Goal: Book appointment/travel/reservation

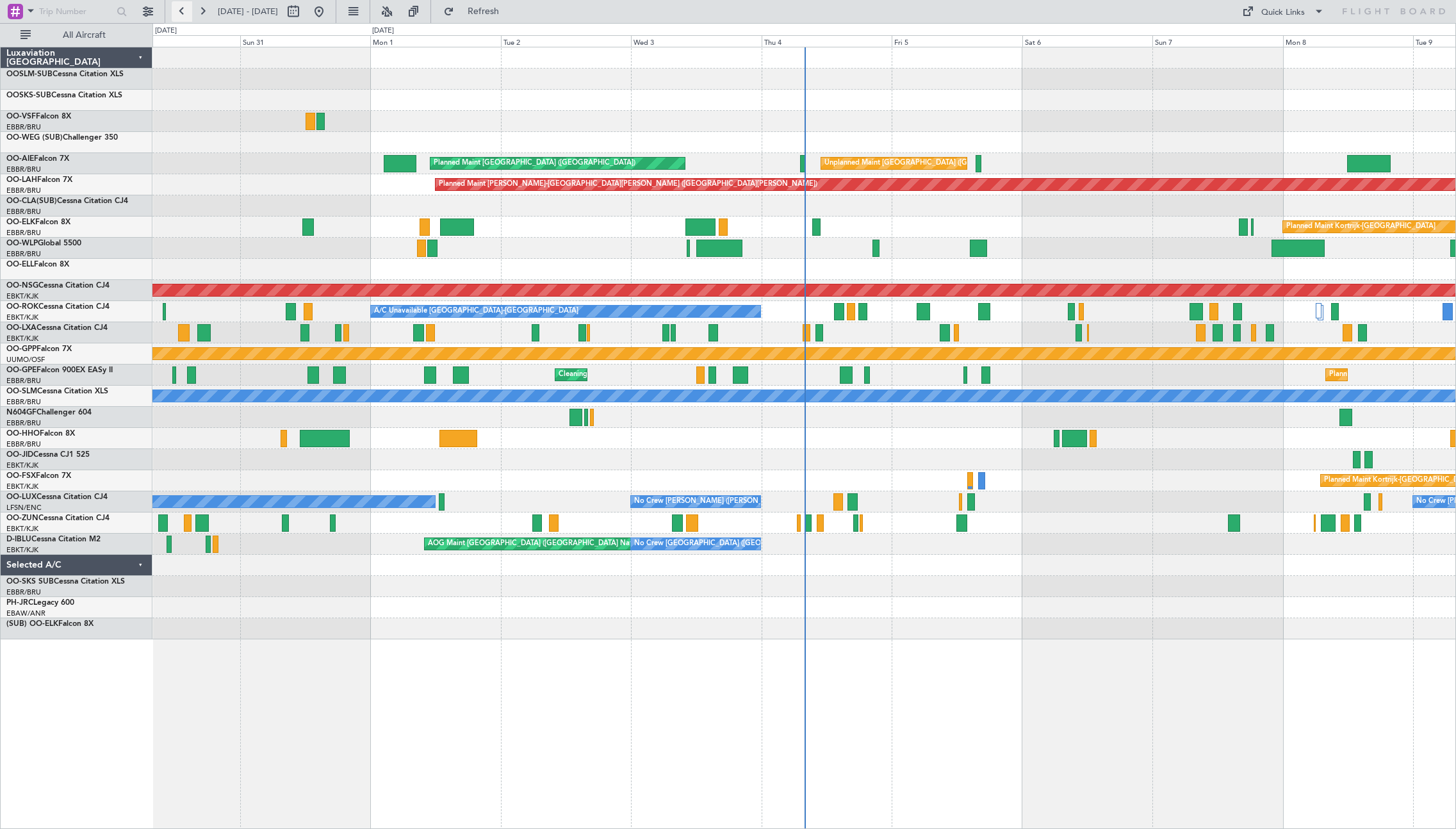
click at [180, 13] on button at bounding box center [181, 11] width 20 height 20
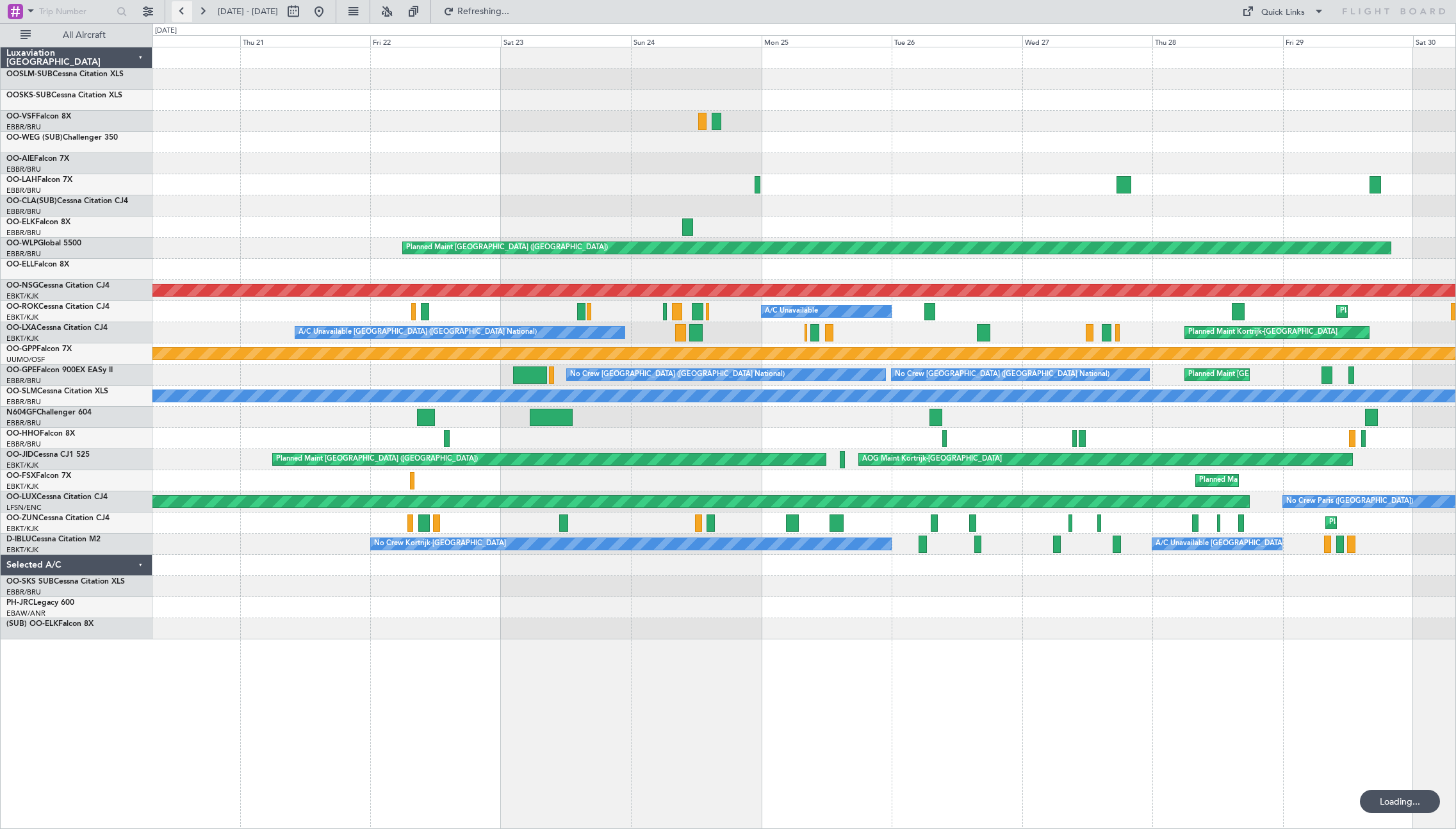
click at [180, 13] on button at bounding box center [181, 11] width 20 height 20
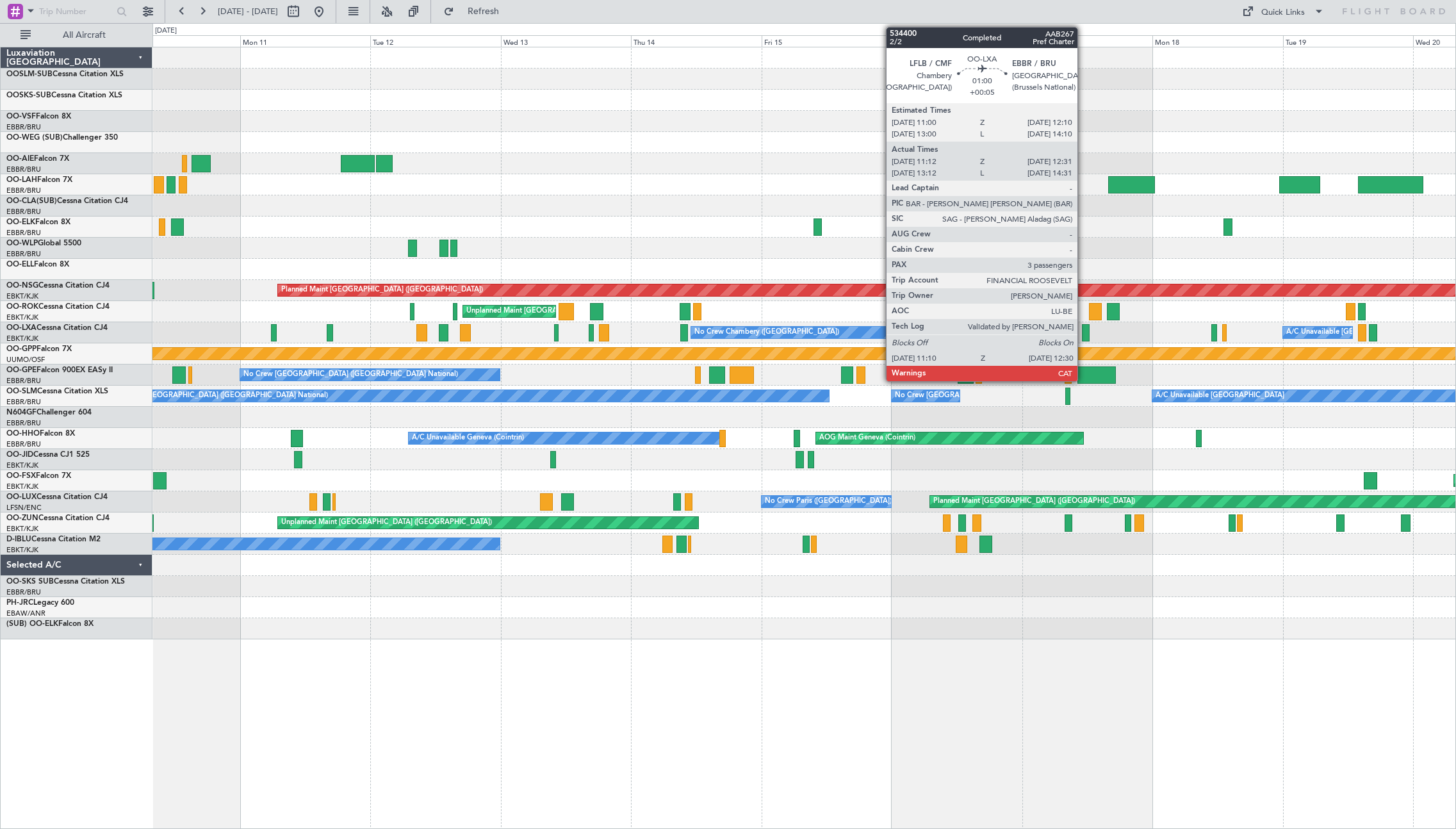
click at [1083, 338] on div at bounding box center [1085, 333] width 8 height 18
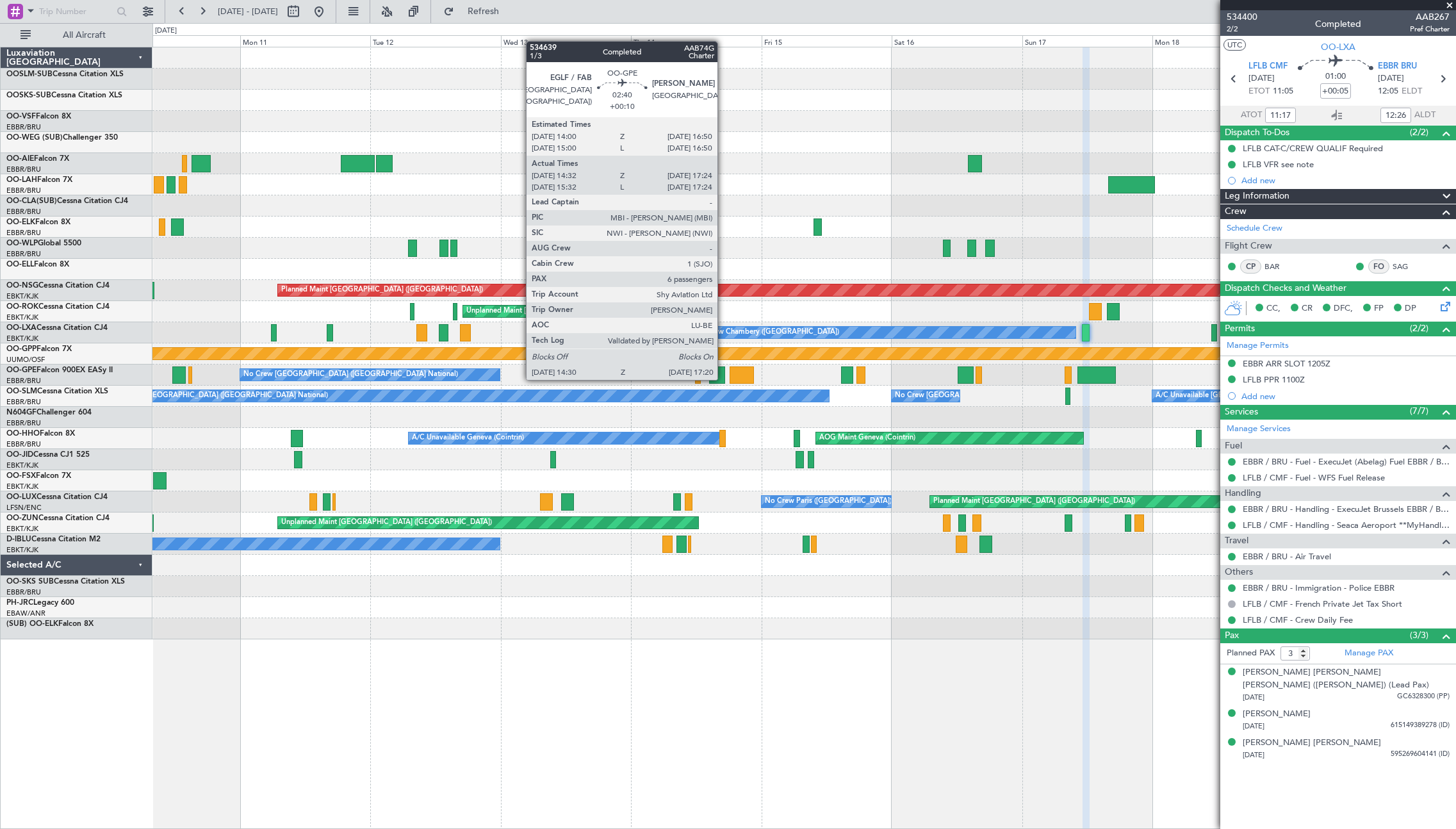
click at [715, 376] on div at bounding box center [717, 376] width 16 height 18
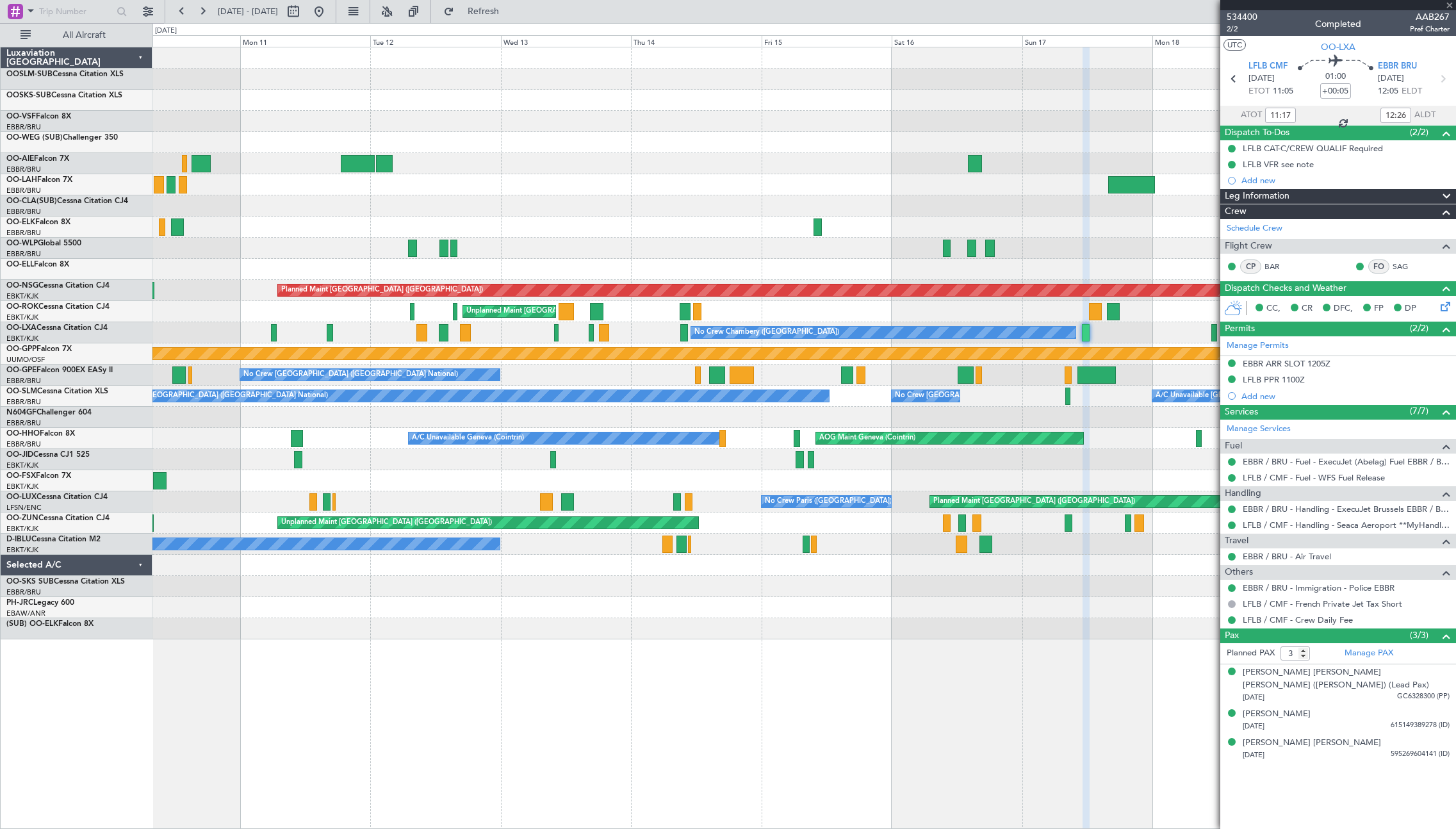
type input "+00:10"
type input "14:37"
type input "17:19"
type input "6"
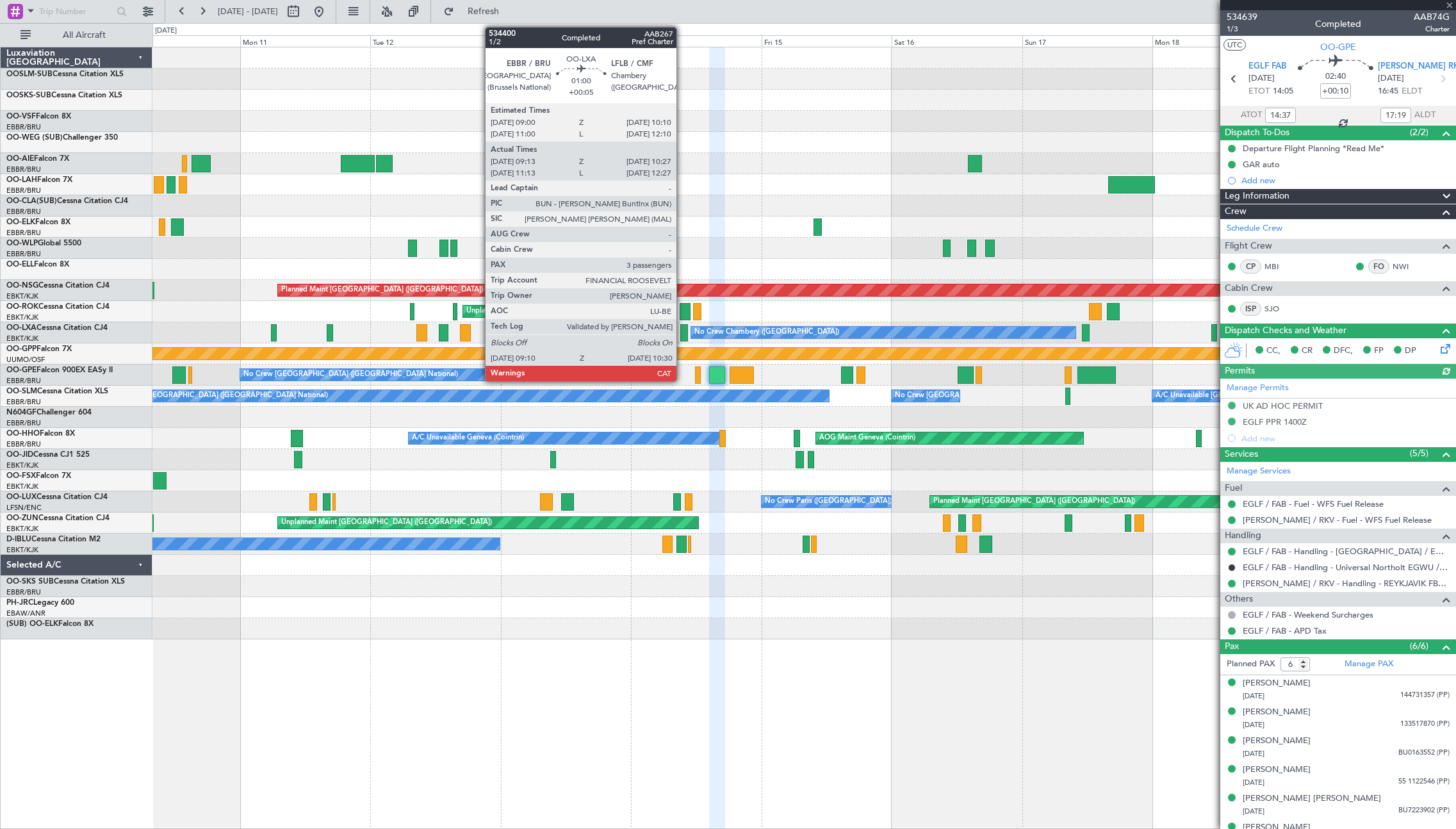
click at [682, 335] on div at bounding box center [683, 333] width 8 height 18
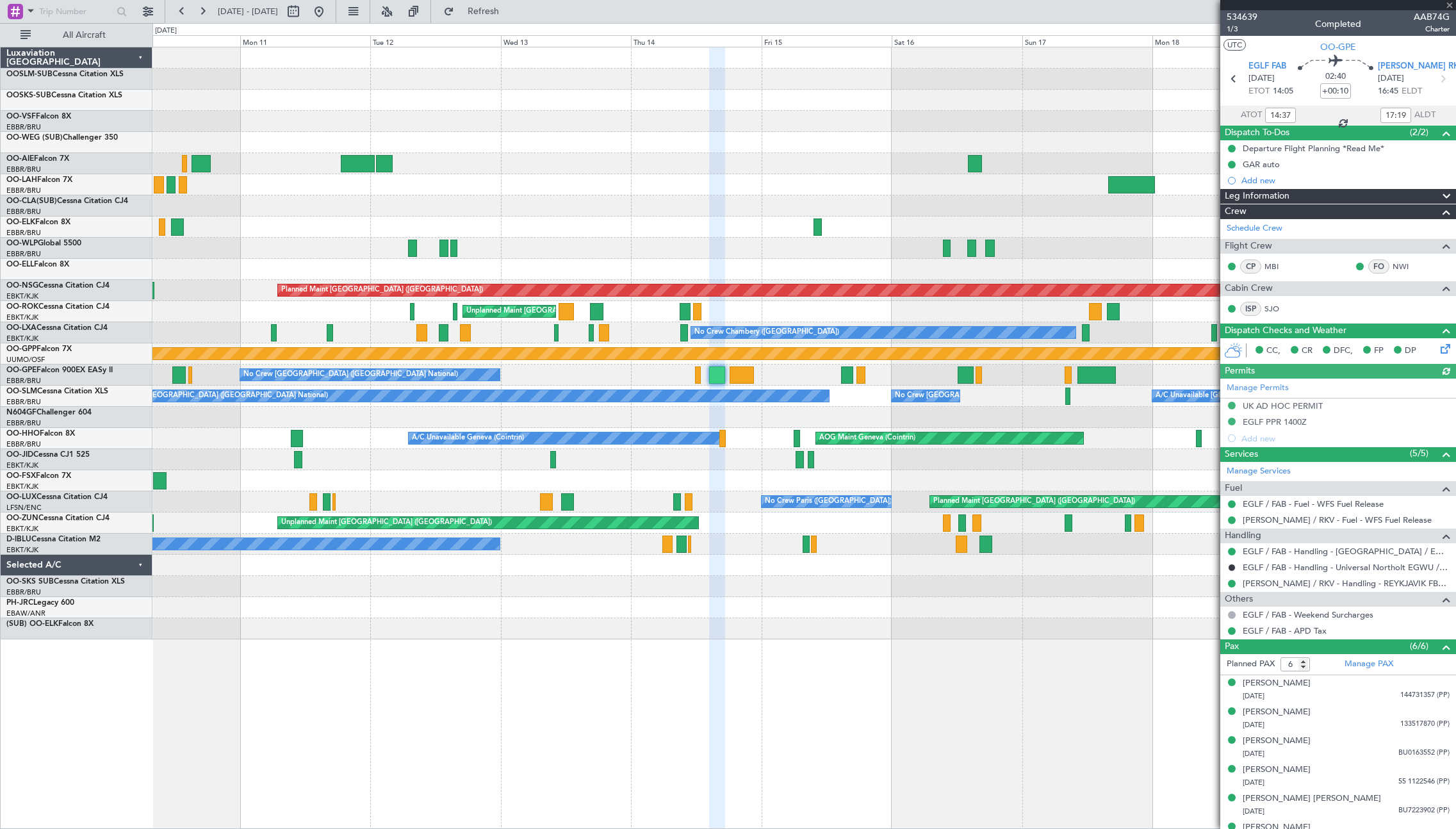
click at [684, 332] on div at bounding box center [683, 333] width 8 height 18
type input "+00:05"
type input "09:18"
type input "10:22"
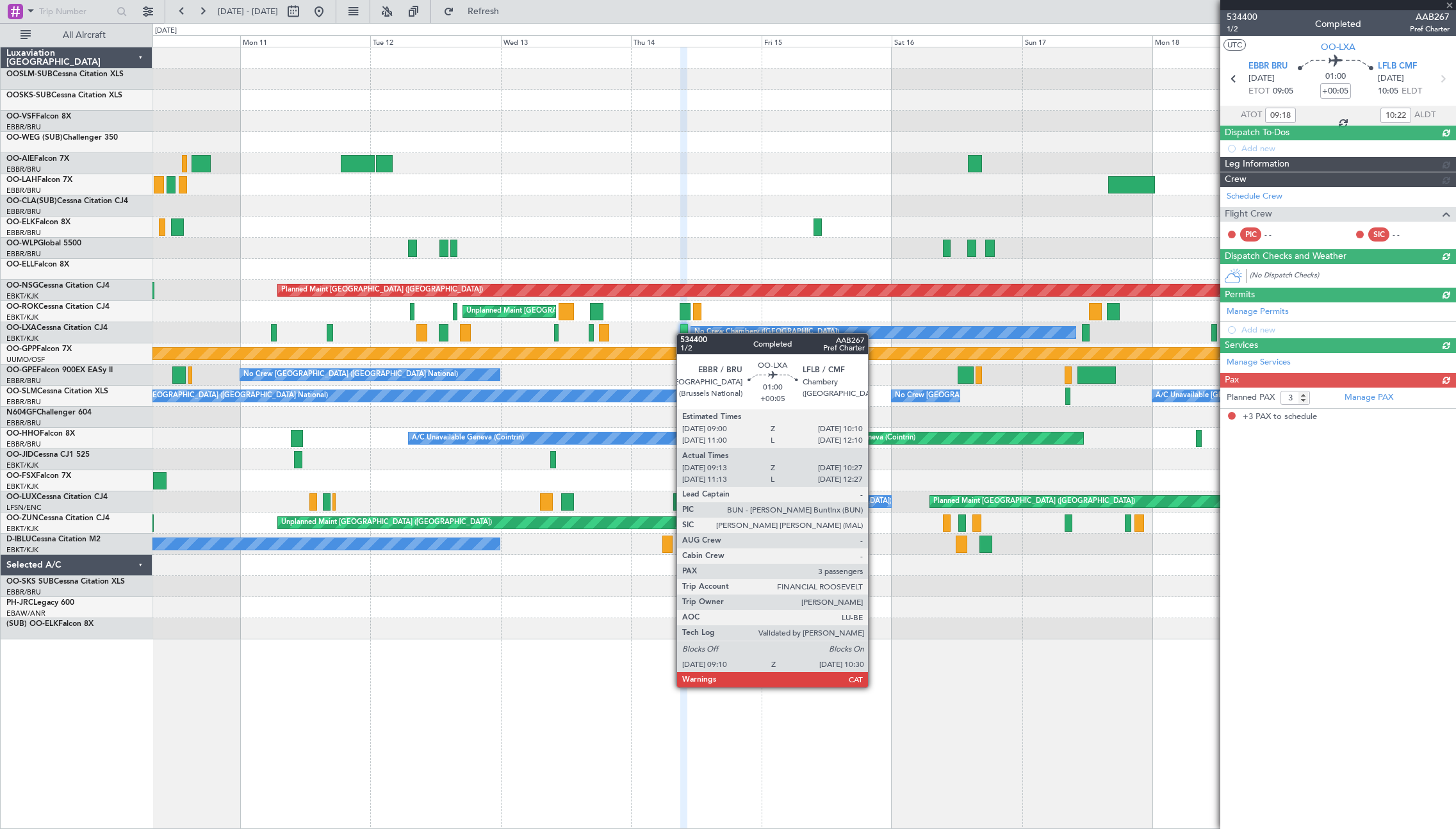
click at [682, 334] on div at bounding box center [683, 333] width 8 height 18
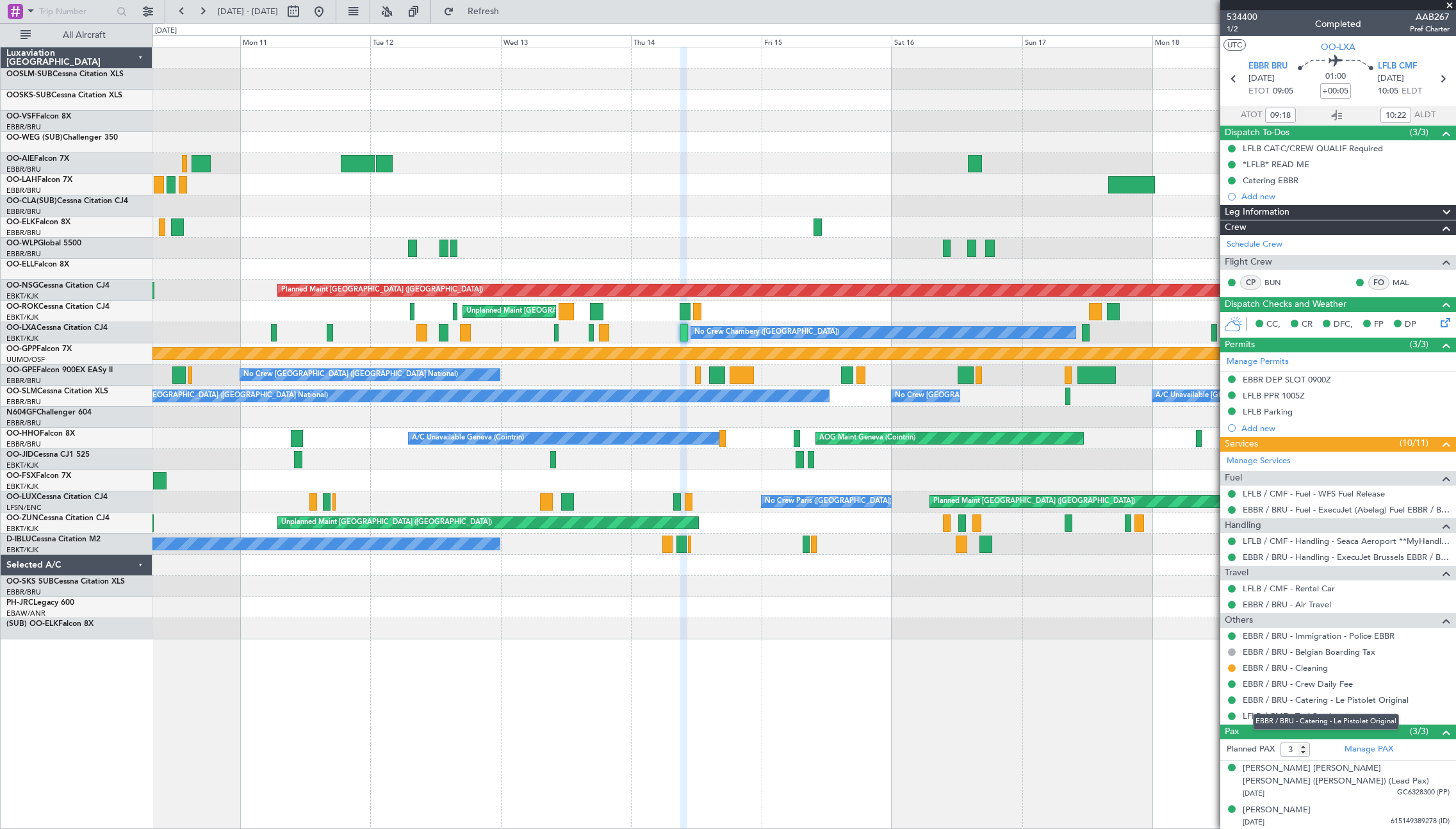
click at [1329, 717] on mat-tooltip-component "EBBR / BRU - Catering - Le Pistolet Original" at bounding box center [1325, 721] width 164 height 34
click at [1243, 719] on link "LFLB / CMF - Taxi Service" at bounding box center [1291, 716] width 97 height 11
click at [1322, 591] on link "LFLB / CMF - Rental Car" at bounding box center [1288, 588] width 92 height 11
click at [1451, 6] on div at bounding box center [1337, 5] width 235 height 11
click at [1448, 4] on span at bounding box center [1449, 5] width 13 height 11
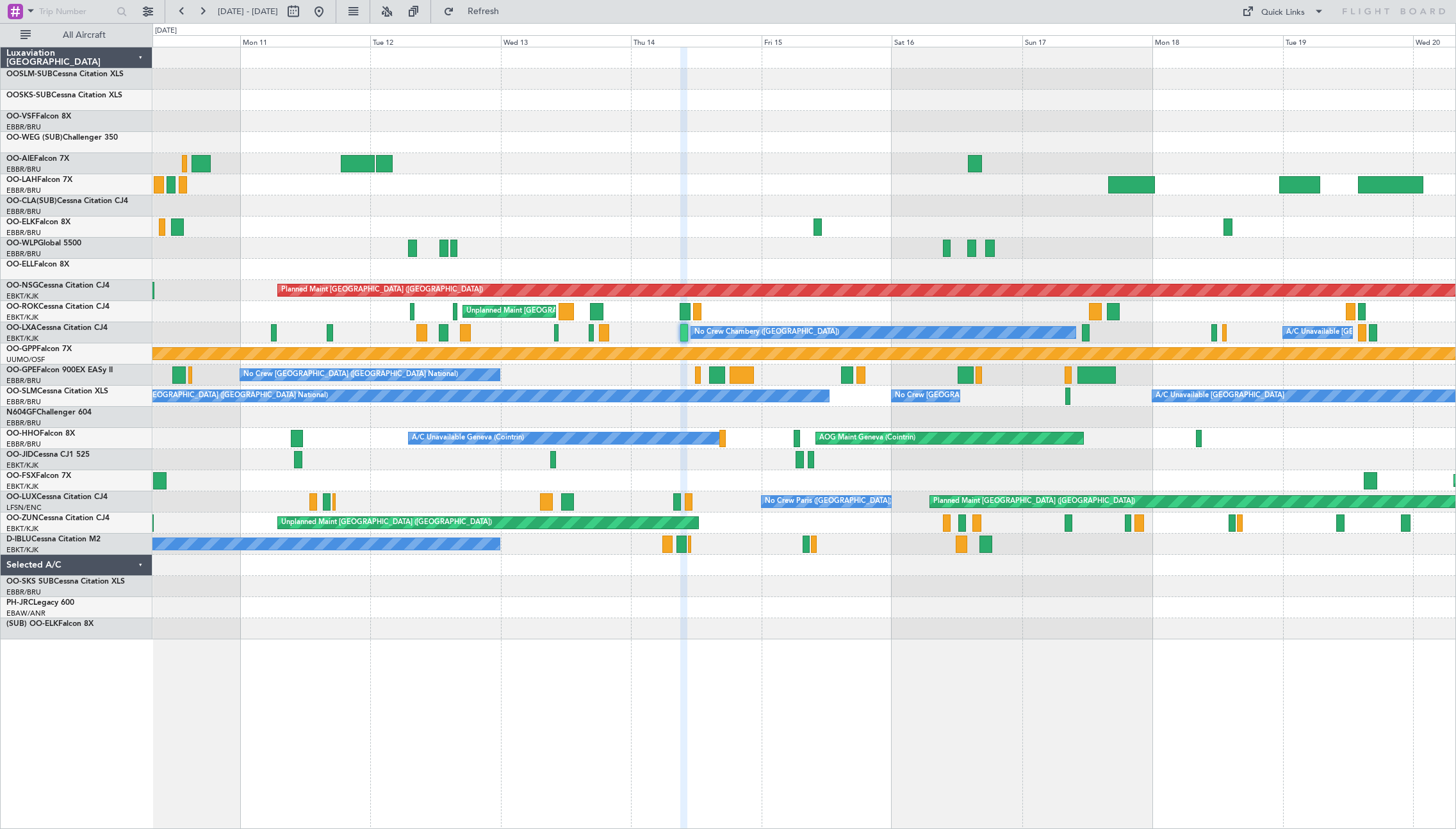
type input "0"
